Goal: Transaction & Acquisition: Book appointment/travel/reservation

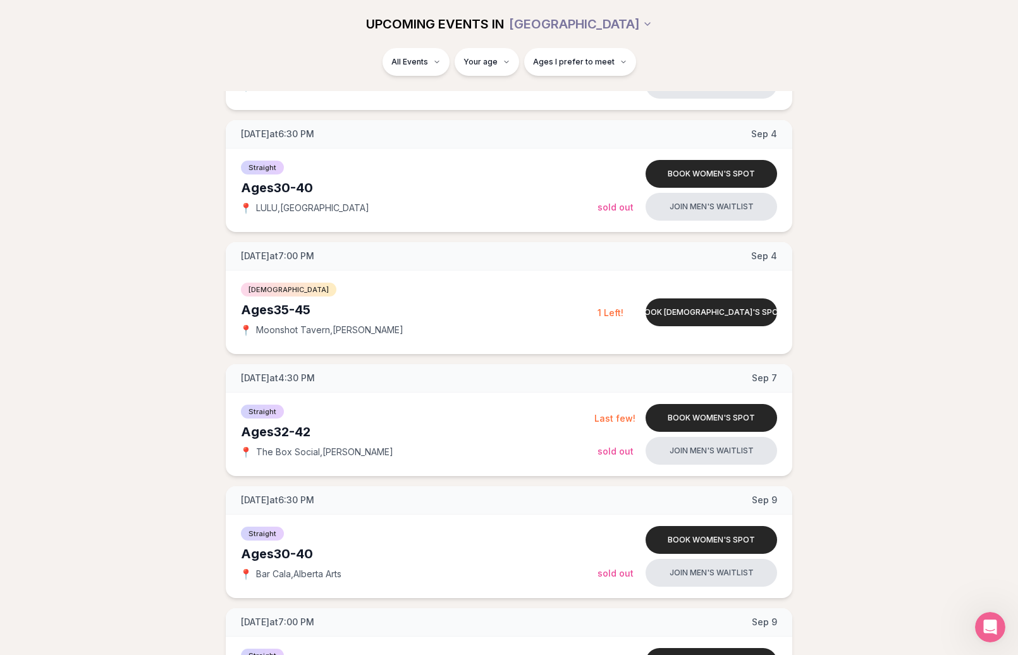
scroll to position [638, 0]
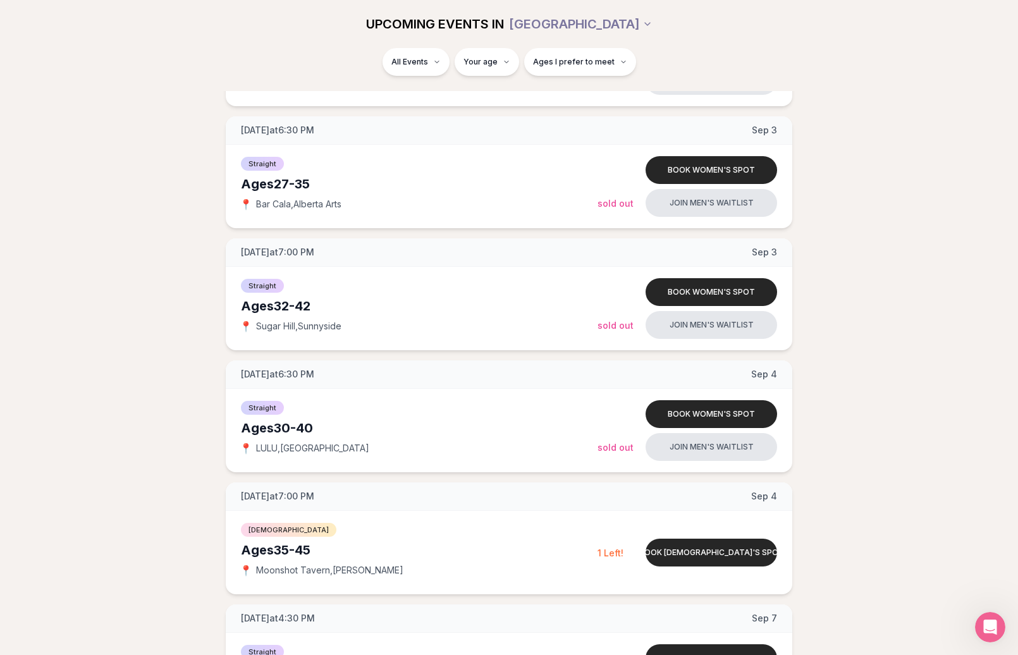
scroll to position [384, 0]
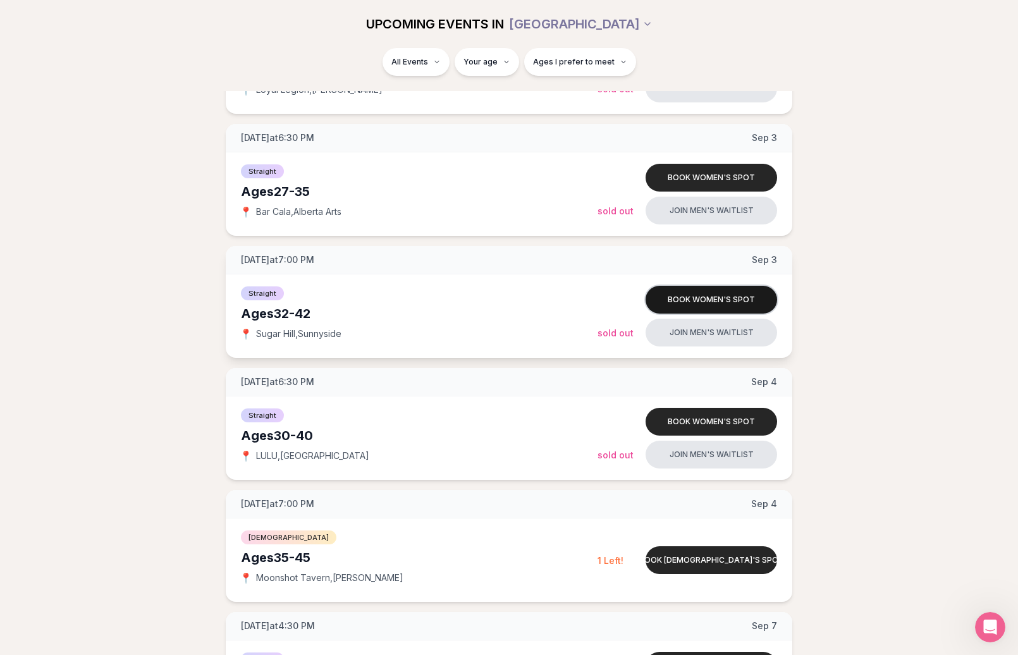
click at [684, 301] on button "Book women's spot" at bounding box center [712, 300] width 132 height 28
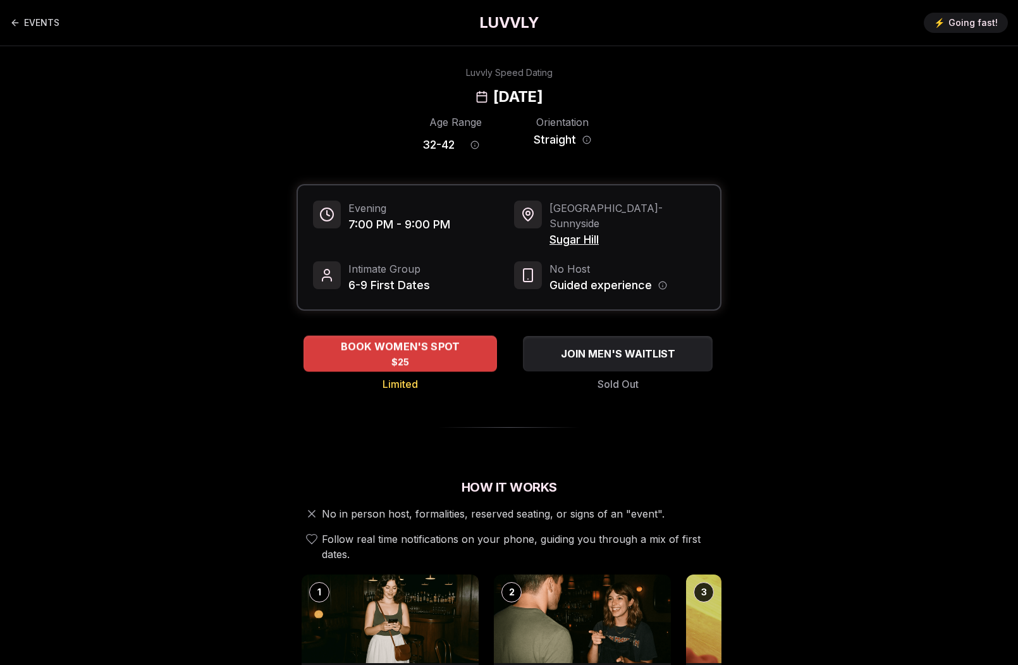
click at [452, 345] on div "BOOK WOMEN'S SPOT $25" at bounding box center [401, 353] width 194 height 35
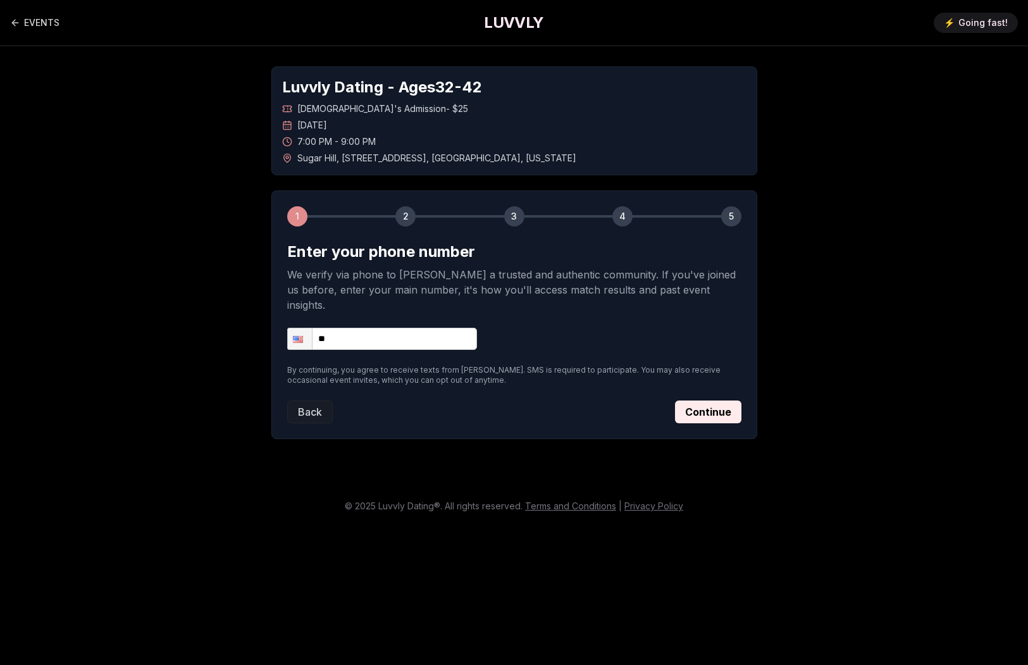
click at [423, 328] on input "**" at bounding box center [382, 339] width 190 height 22
type input "**********"
click at [703, 400] on button "Continue" at bounding box center [708, 411] width 66 height 23
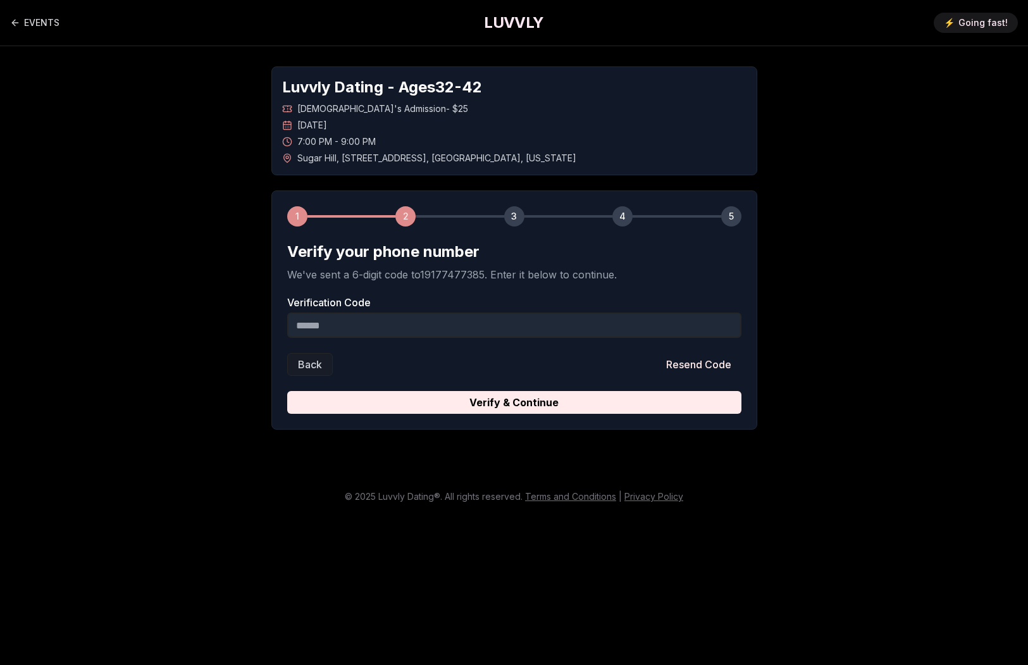
click at [688, 325] on input "Verification Code" at bounding box center [514, 324] width 454 height 25
type input "******"
click at [287, 391] on button "Verify & Continue" at bounding box center [514, 402] width 454 height 23
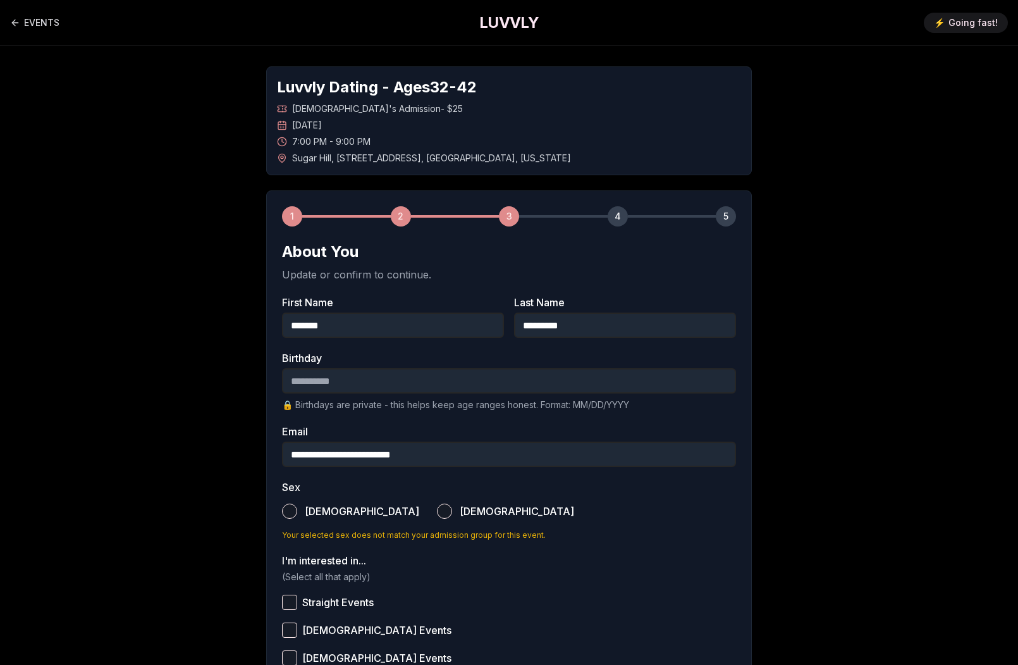
click at [546, 388] on input "Birthday" at bounding box center [509, 380] width 454 height 25
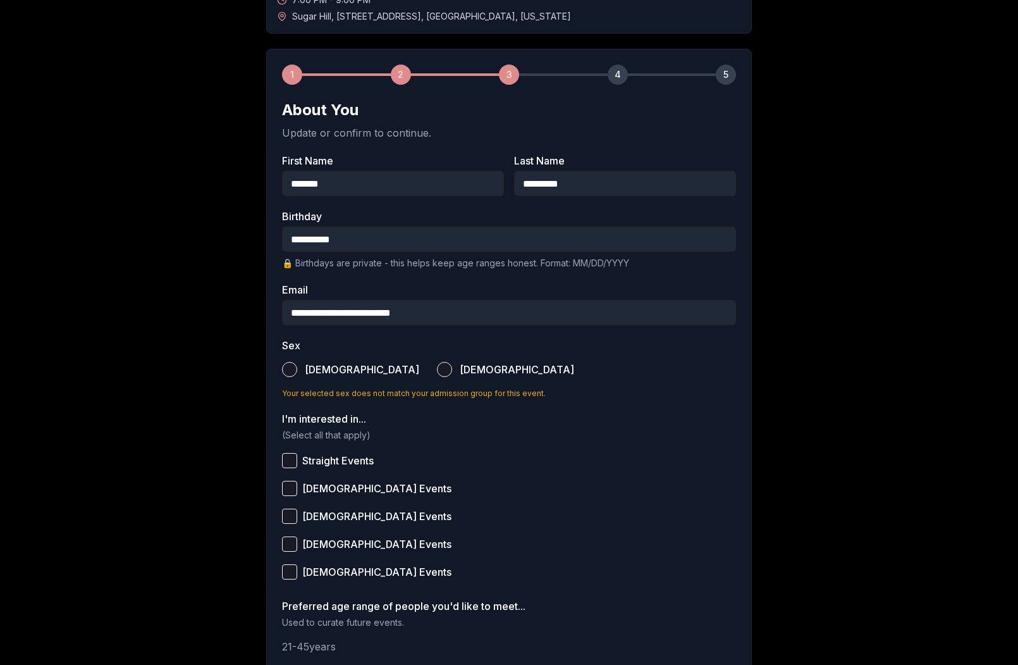
scroll to position [143, 0]
type input "**********"
click at [437, 366] on button "Female" at bounding box center [444, 367] width 15 height 15
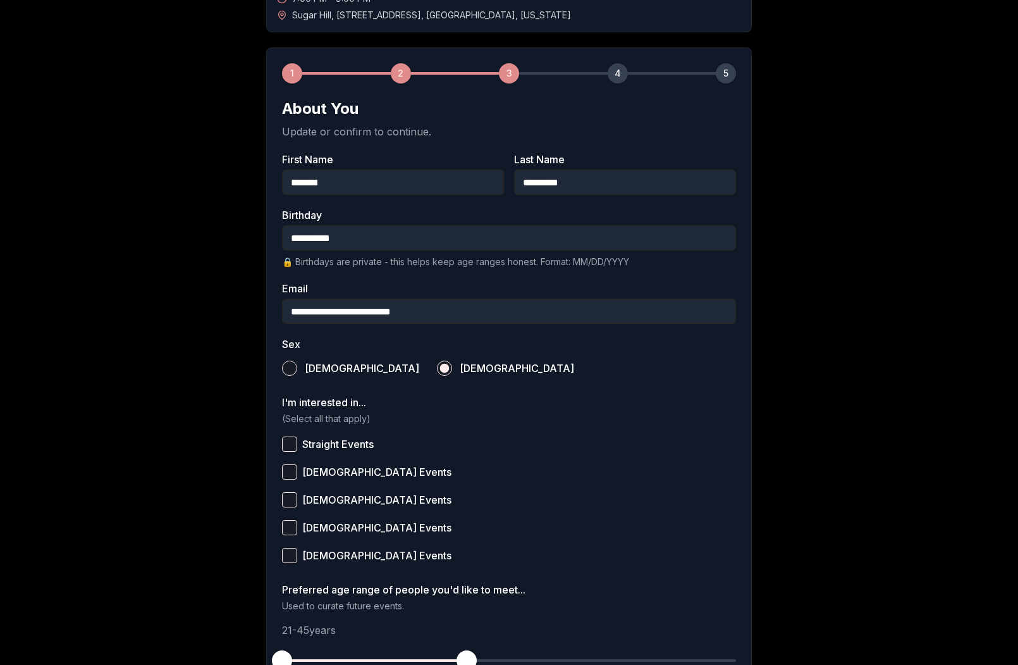
click at [340, 445] on span "Straight Events" at bounding box center [337, 444] width 71 height 10
click at [297, 445] on button "Straight Events" at bounding box center [289, 443] width 15 height 15
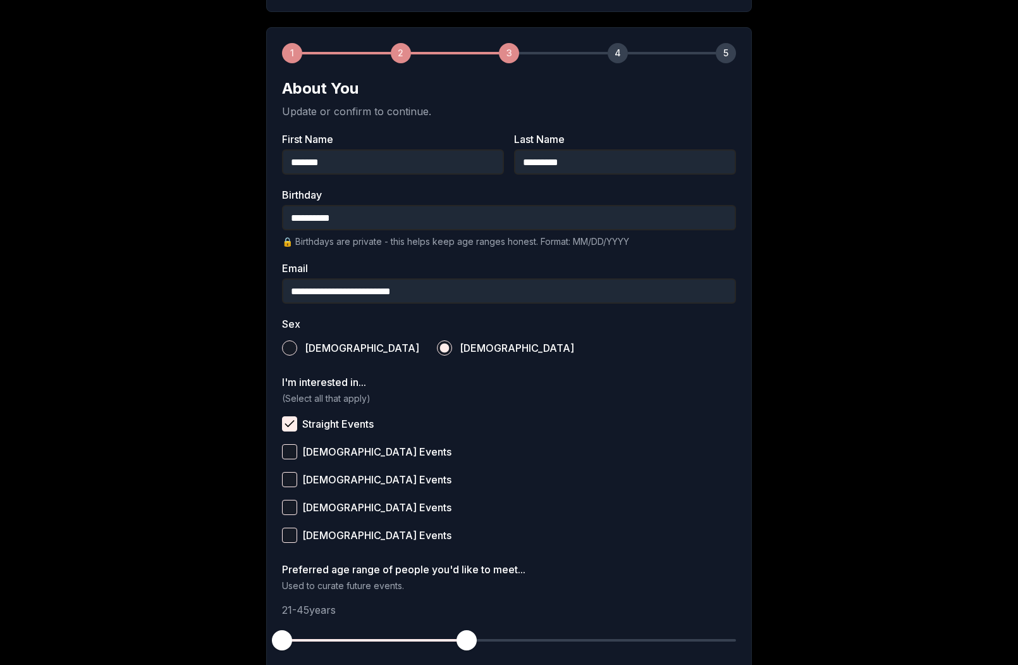
scroll to position [288, 0]
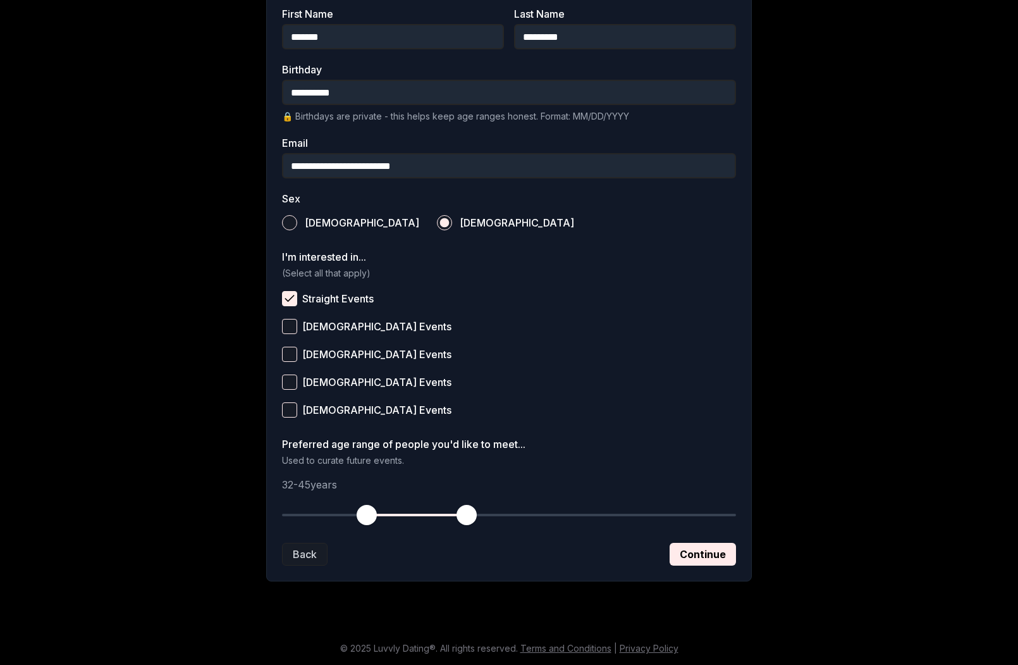
drag, startPoint x: 281, startPoint y: 516, endPoint x: 364, endPoint y: 512, distance: 83.6
click at [364, 512] on span "button" at bounding box center [367, 515] width 20 height 20
click at [702, 550] on button "Continue" at bounding box center [703, 554] width 66 height 23
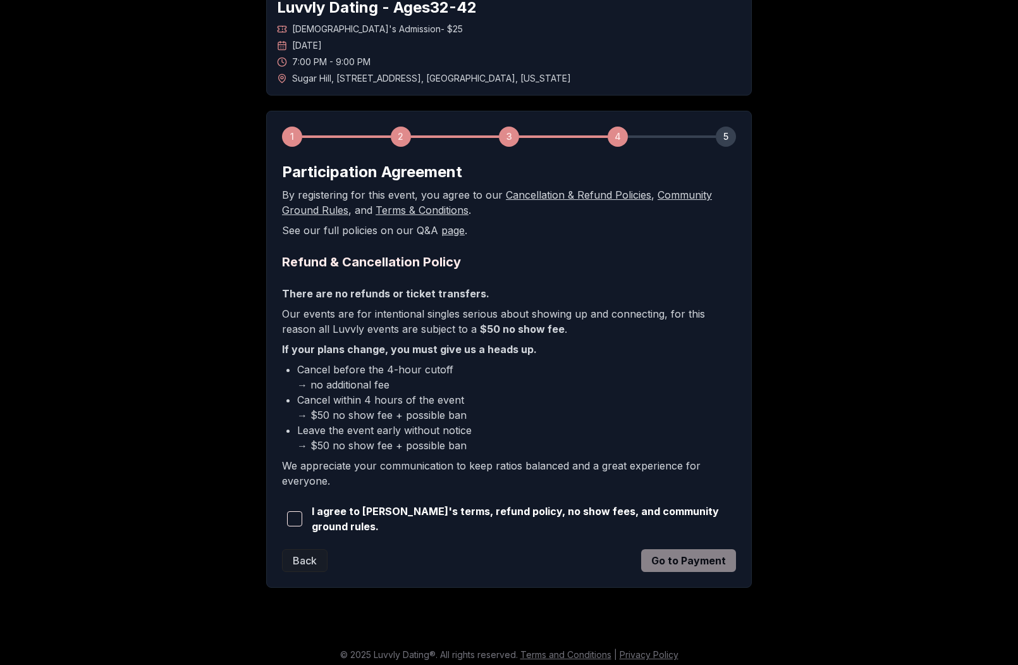
scroll to position [83, 0]
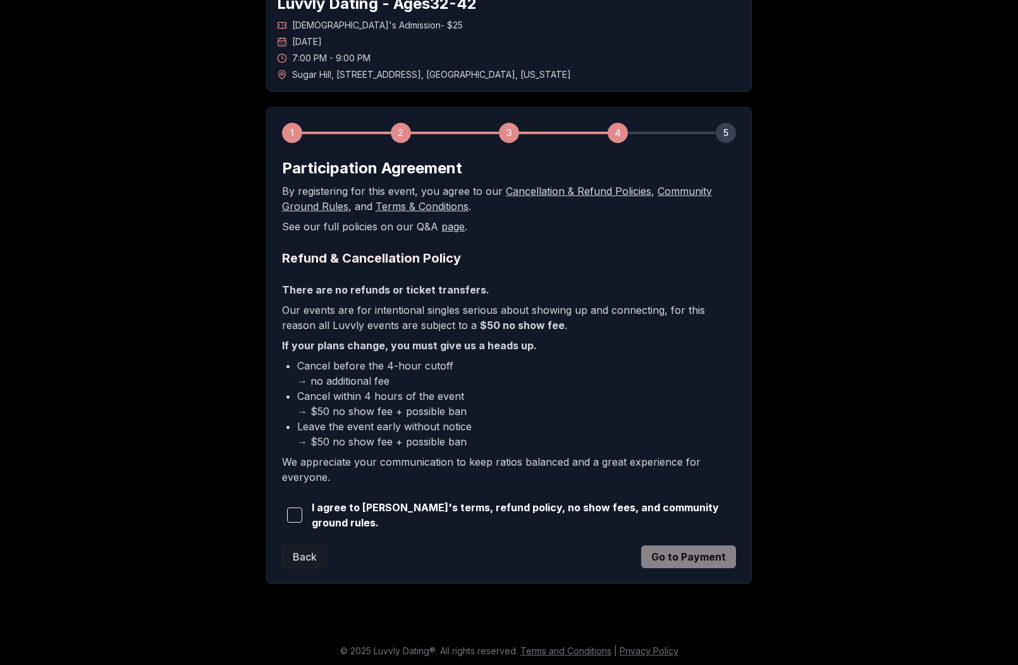
click at [297, 515] on span "button" at bounding box center [294, 514] width 15 height 15
click at [664, 553] on button "Go to Payment" at bounding box center [688, 556] width 95 height 23
